Goal: Task Accomplishment & Management: Manage account settings

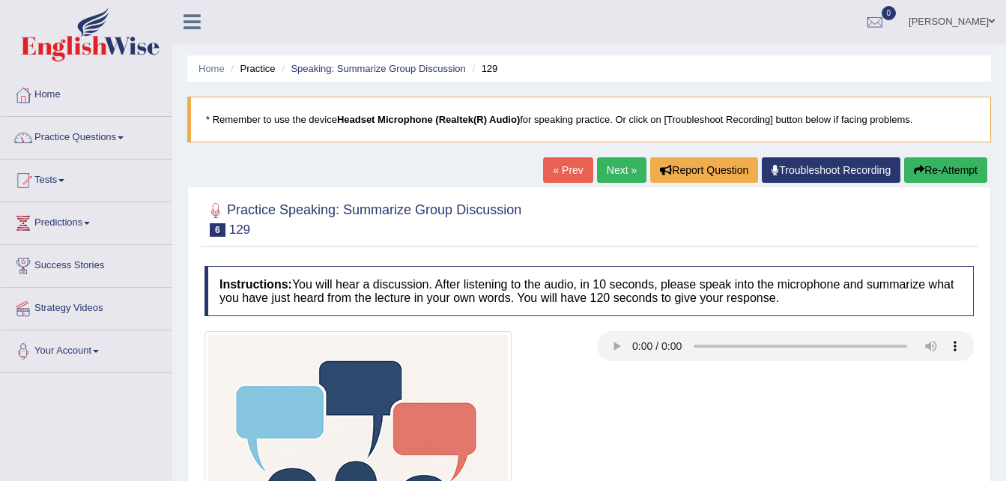
click at [611, 162] on link "Next »" at bounding box center [621, 169] width 49 height 25
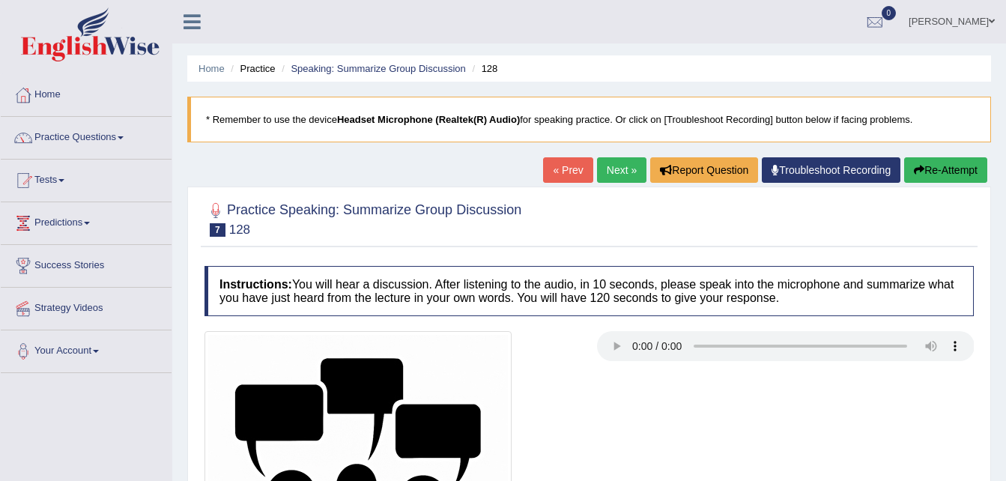
click at [611, 162] on link "Next »" at bounding box center [621, 169] width 49 height 25
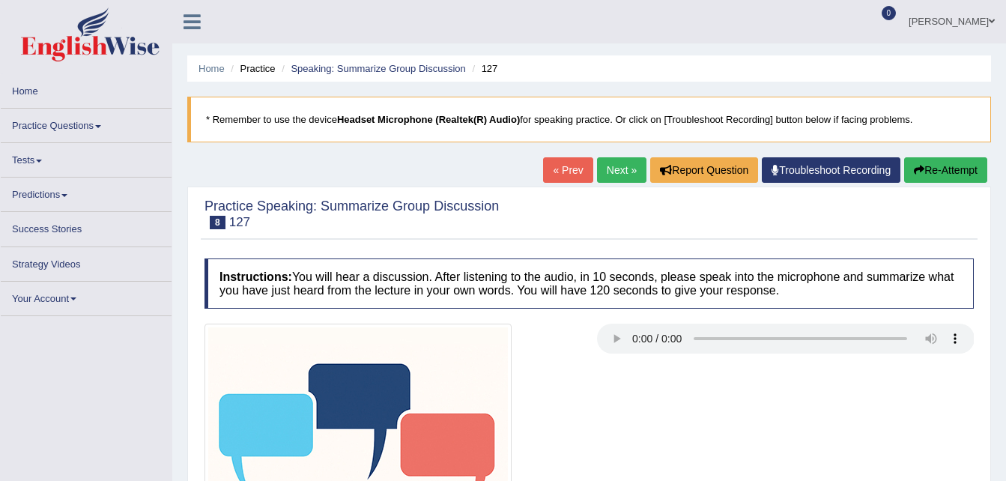
click at [993, 21] on span at bounding box center [992, 21] width 6 height 10
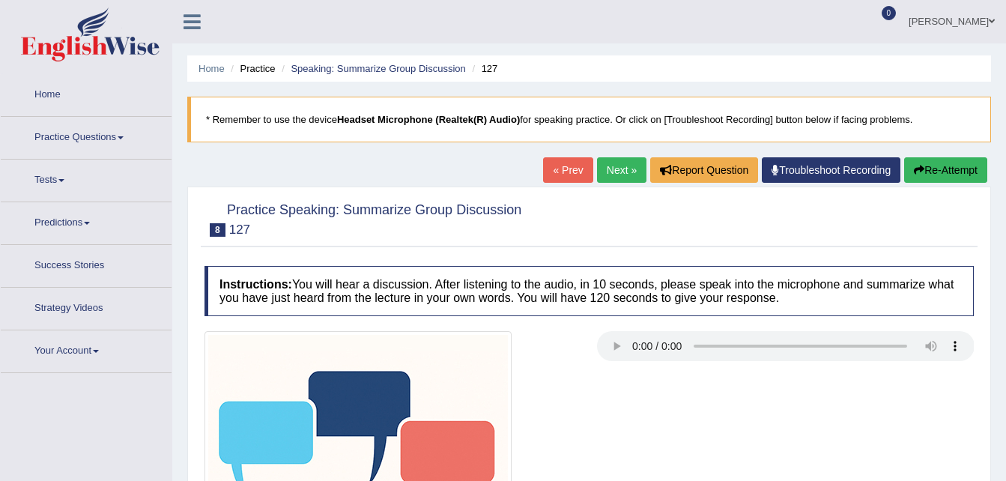
click at [993, 21] on span at bounding box center [992, 21] width 6 height 10
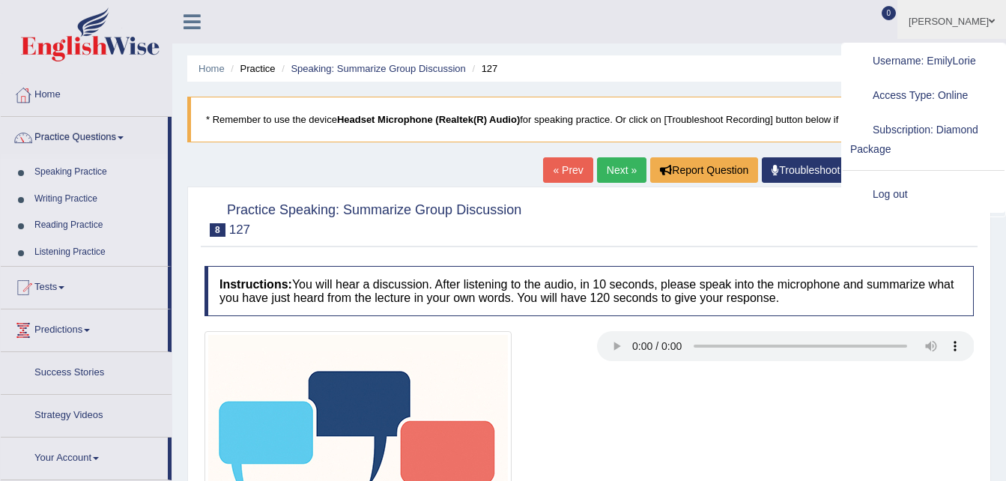
click at [882, 194] on link "Log out" at bounding box center [924, 195] width 162 height 34
